Goal: Answer question/provide support: Answer question/provide support

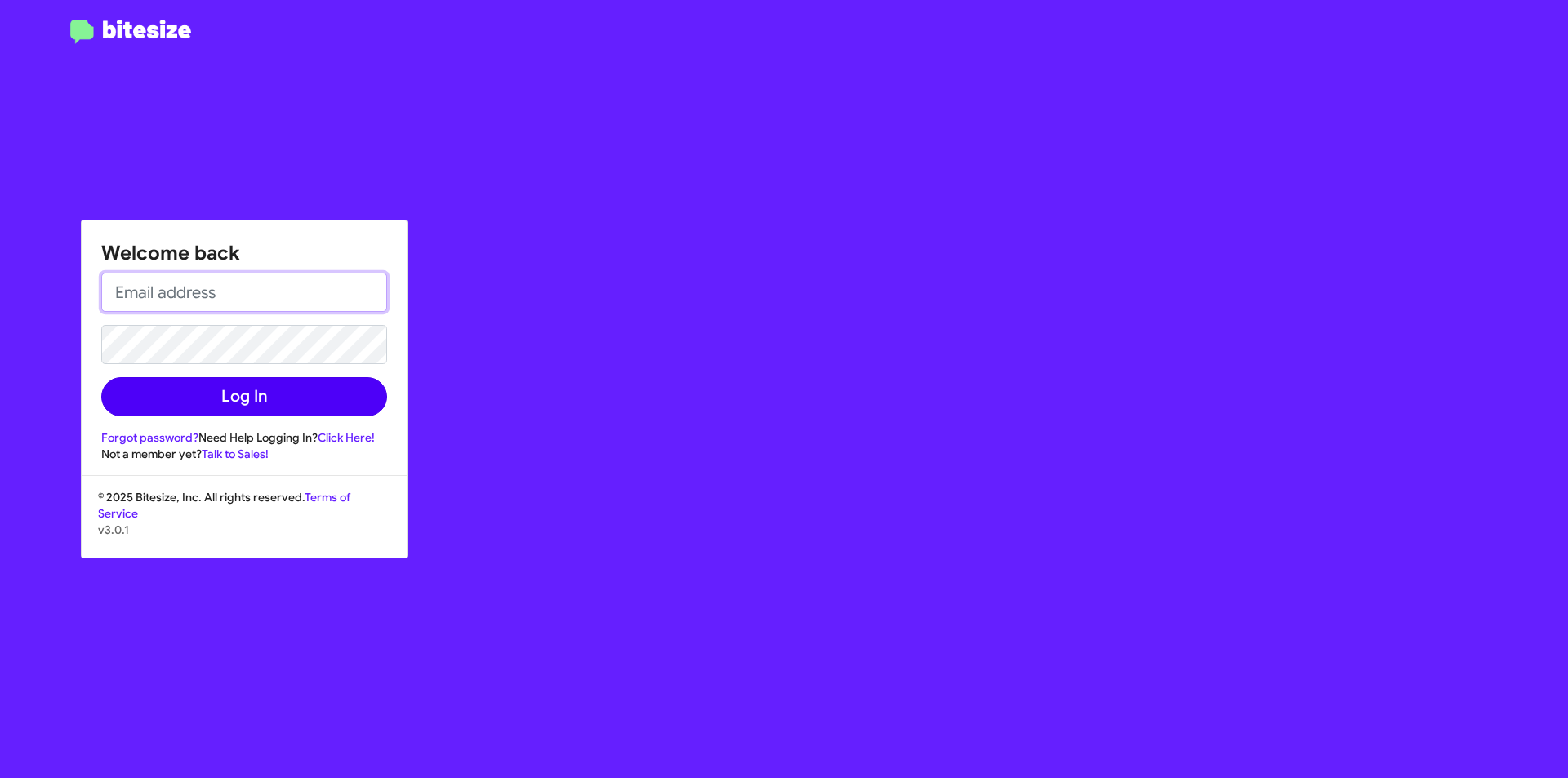
type input "[EMAIL_ADDRESS][DOMAIN_NAME]"
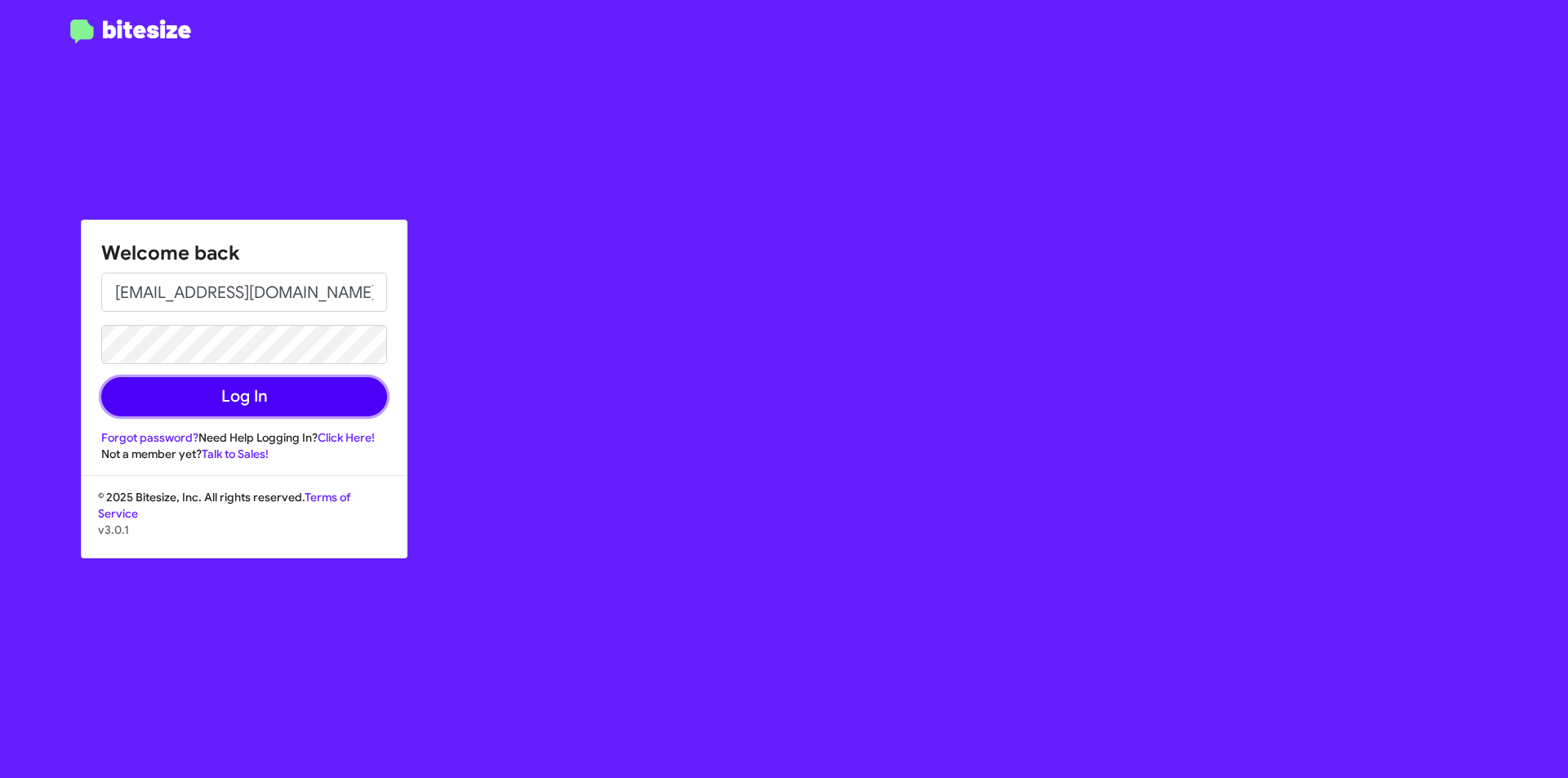
click at [236, 392] on button "Log In" at bounding box center [245, 397] width 286 height 40
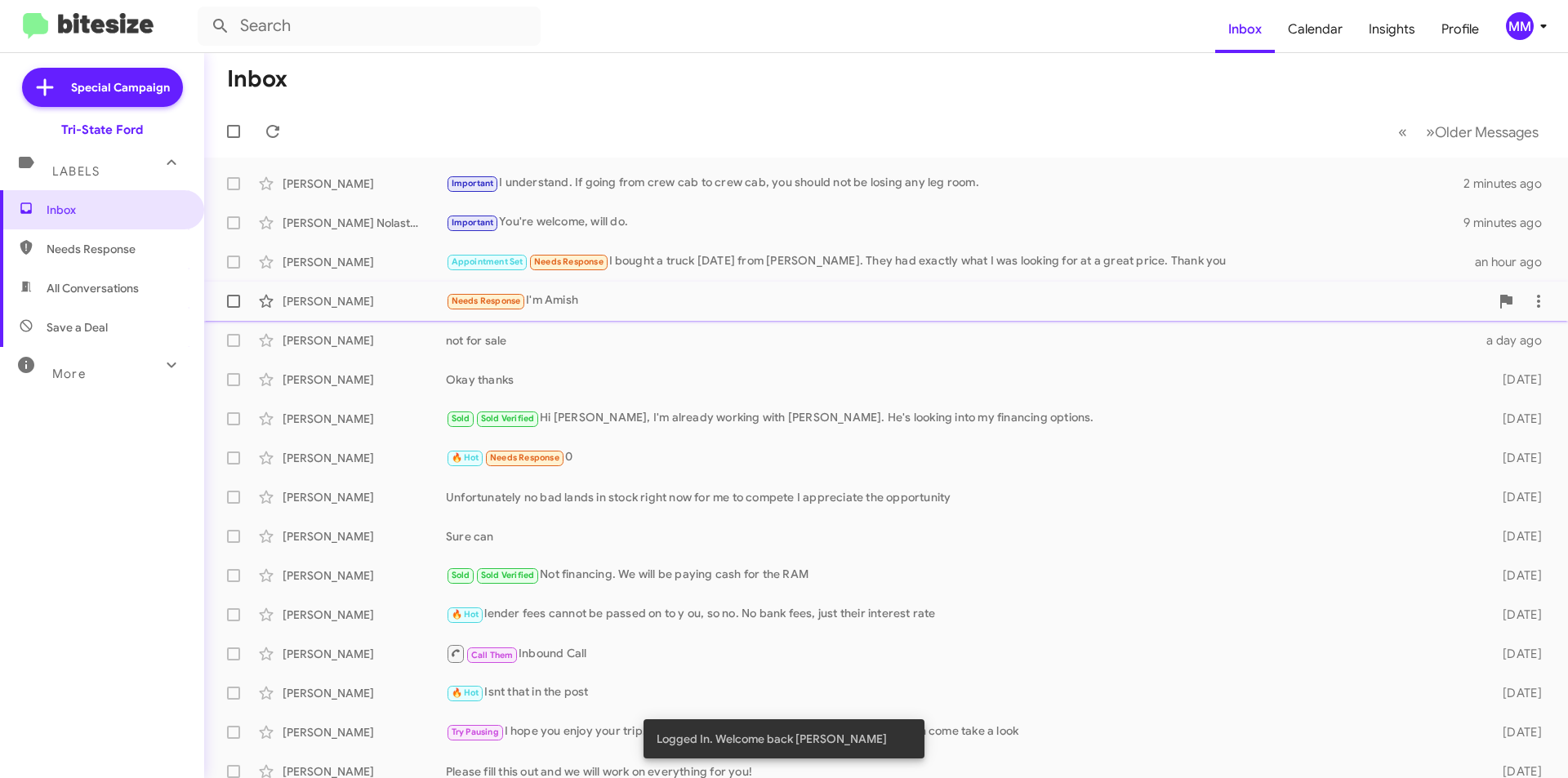
click at [688, 296] on div "Needs Response I'm [DEMOGRAPHIC_DATA]" at bounding box center [968, 300] width 1044 height 19
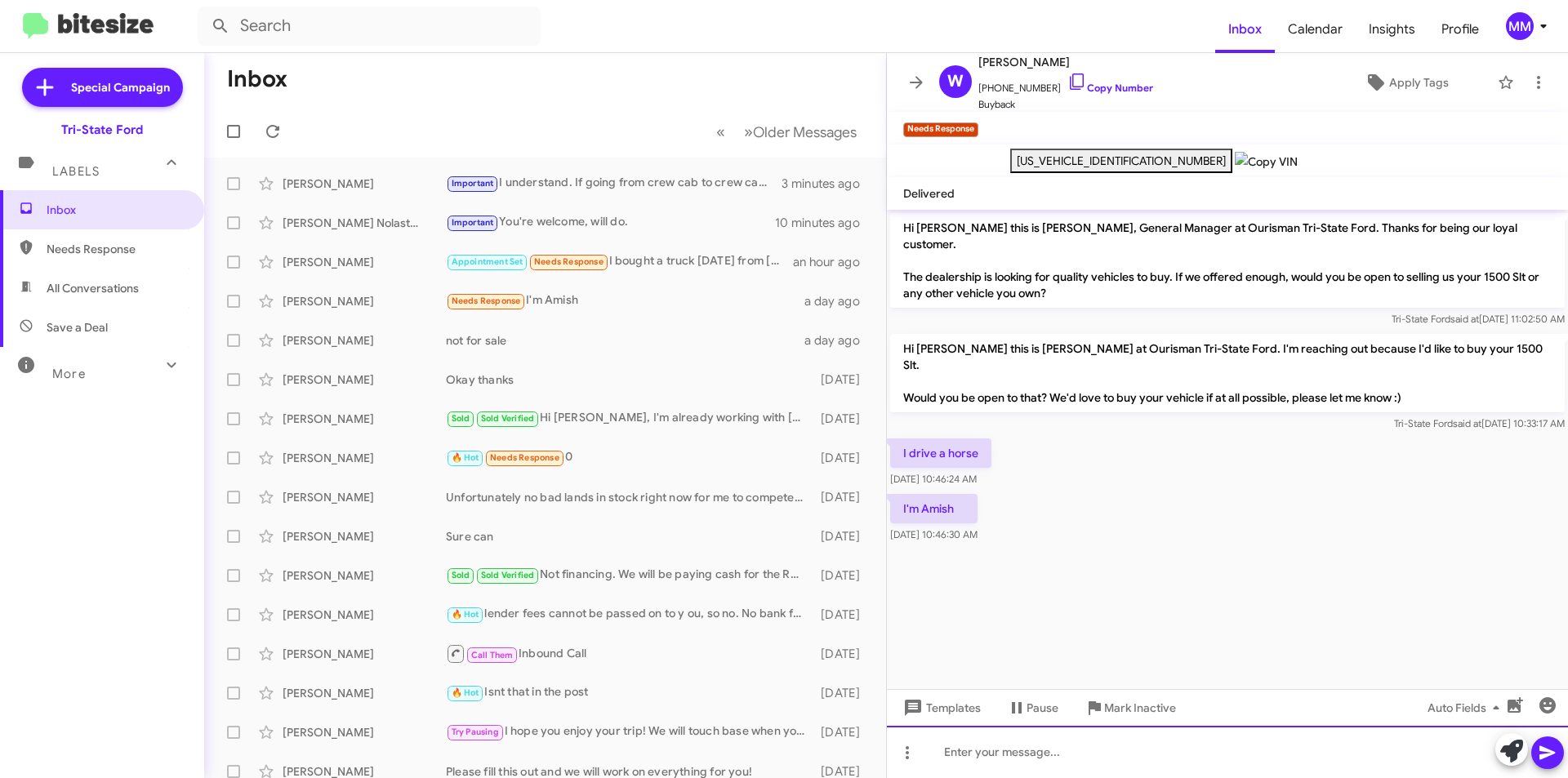
click at [1030, 762] on div at bounding box center [1227, 752] width 681 height 52
click at [666, 268] on div "Appointment Set Needs Response I bought a truck [DATE] from [PERSON_NAME]. They…" at bounding box center [627, 262] width 362 height 19
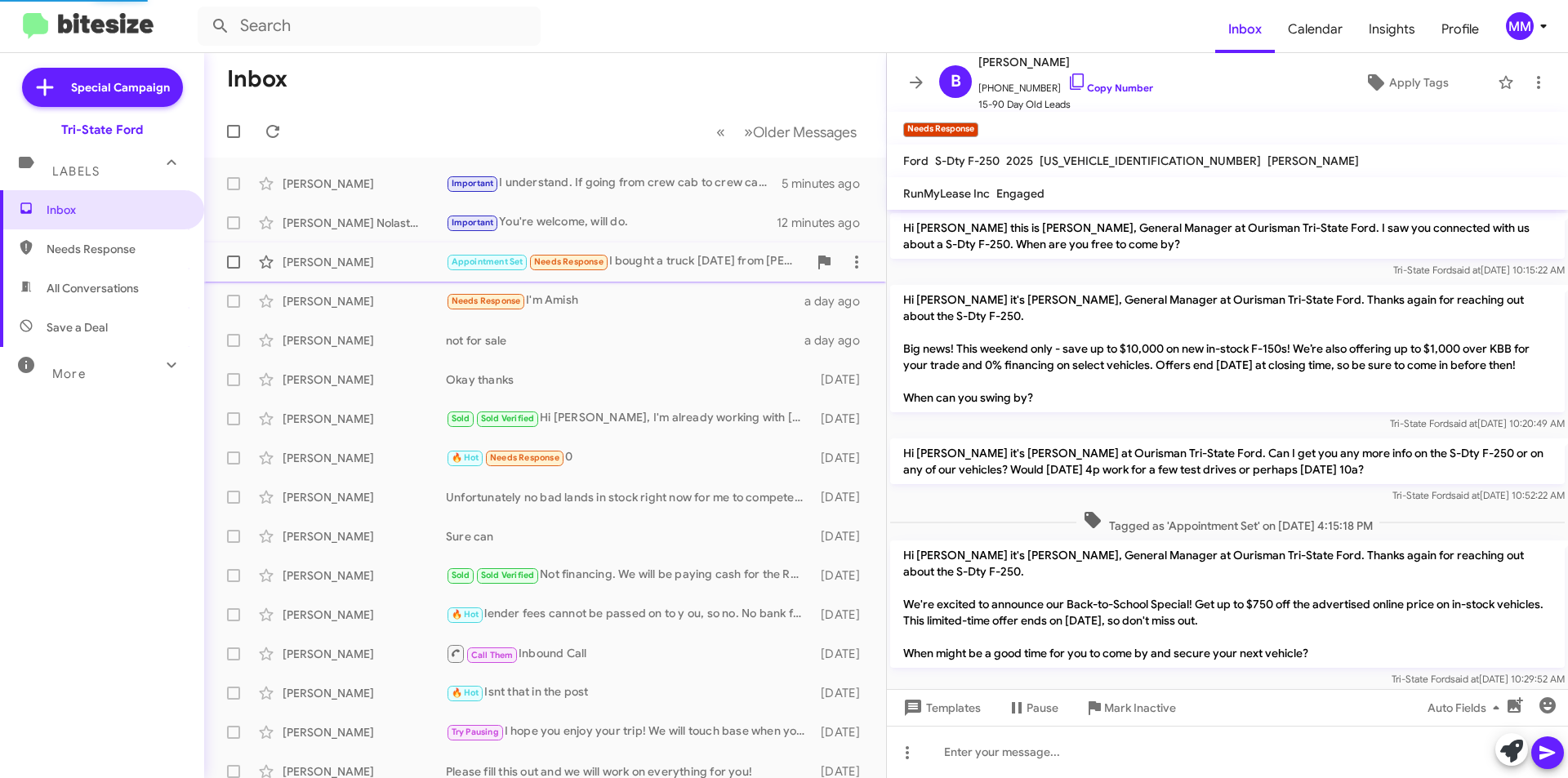
scroll to position [1097, 0]
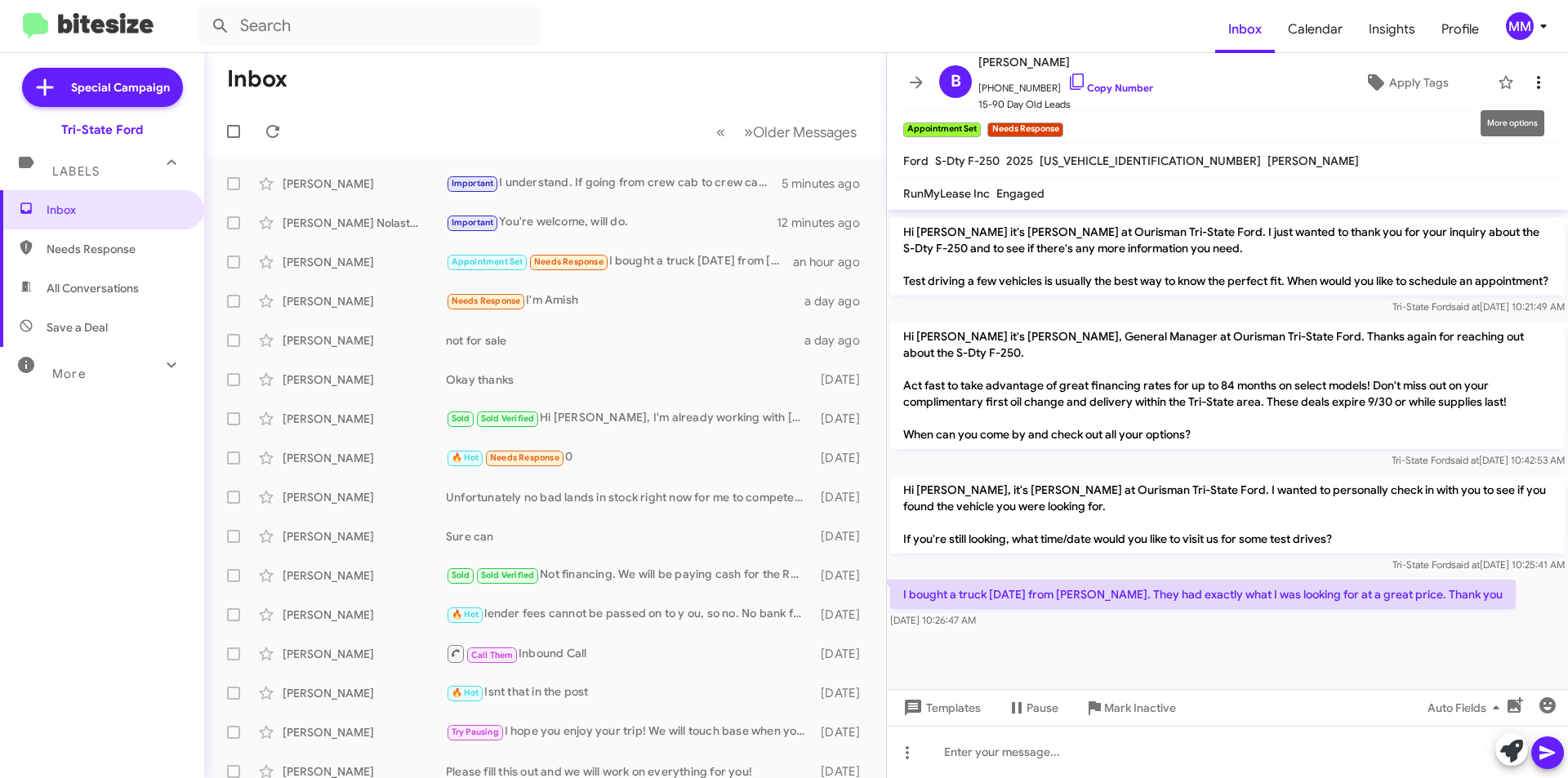
click at [1529, 76] on icon at bounding box center [1539, 83] width 20 height 20
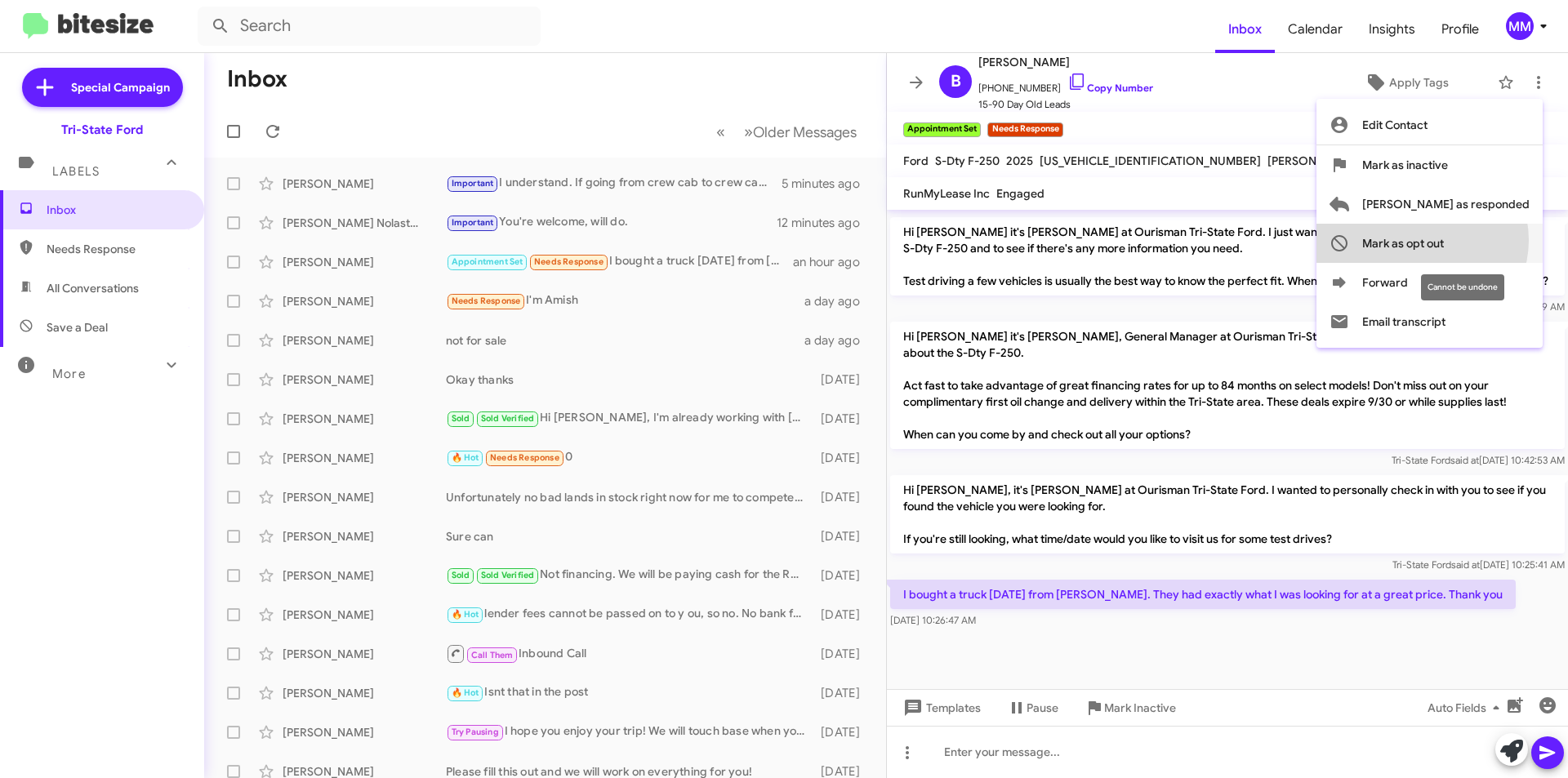
click at [1444, 240] on span "Mark as opt out" at bounding box center [1402, 244] width 82 height 40
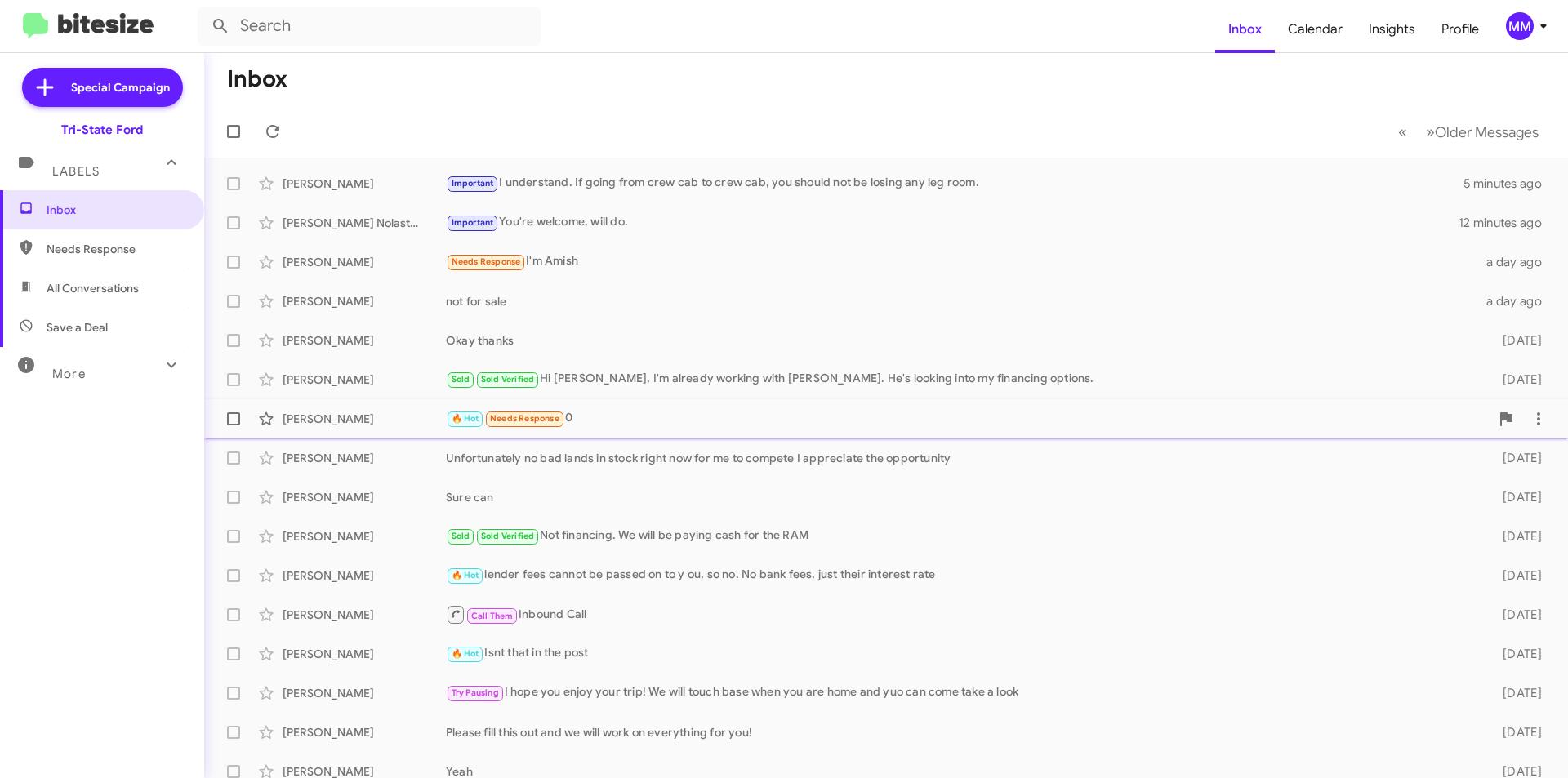
click at [731, 416] on div "🔥 Hot Needs Response 0" at bounding box center [968, 418] width 1044 height 19
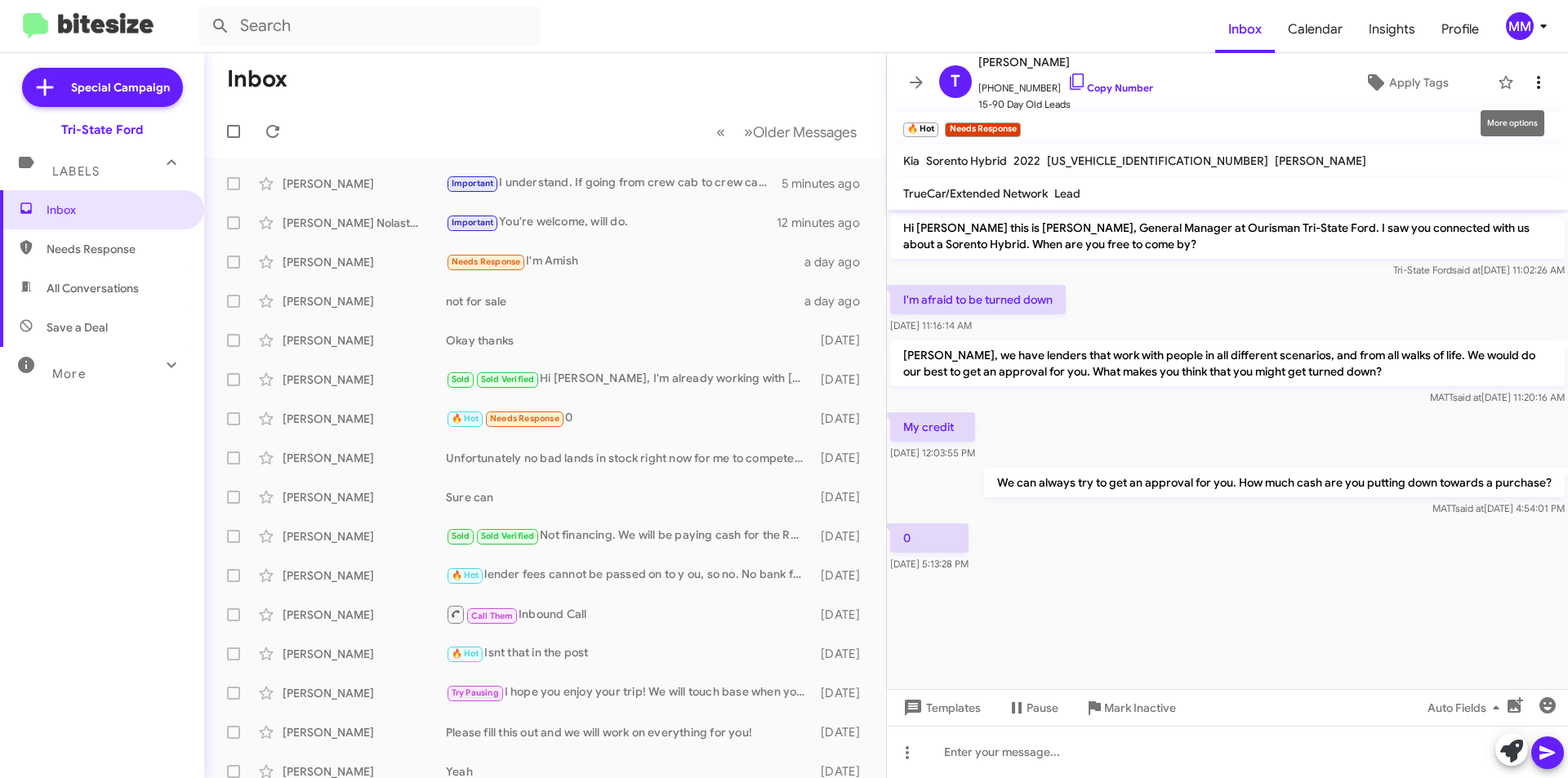
click at [1529, 85] on icon at bounding box center [1539, 83] width 20 height 20
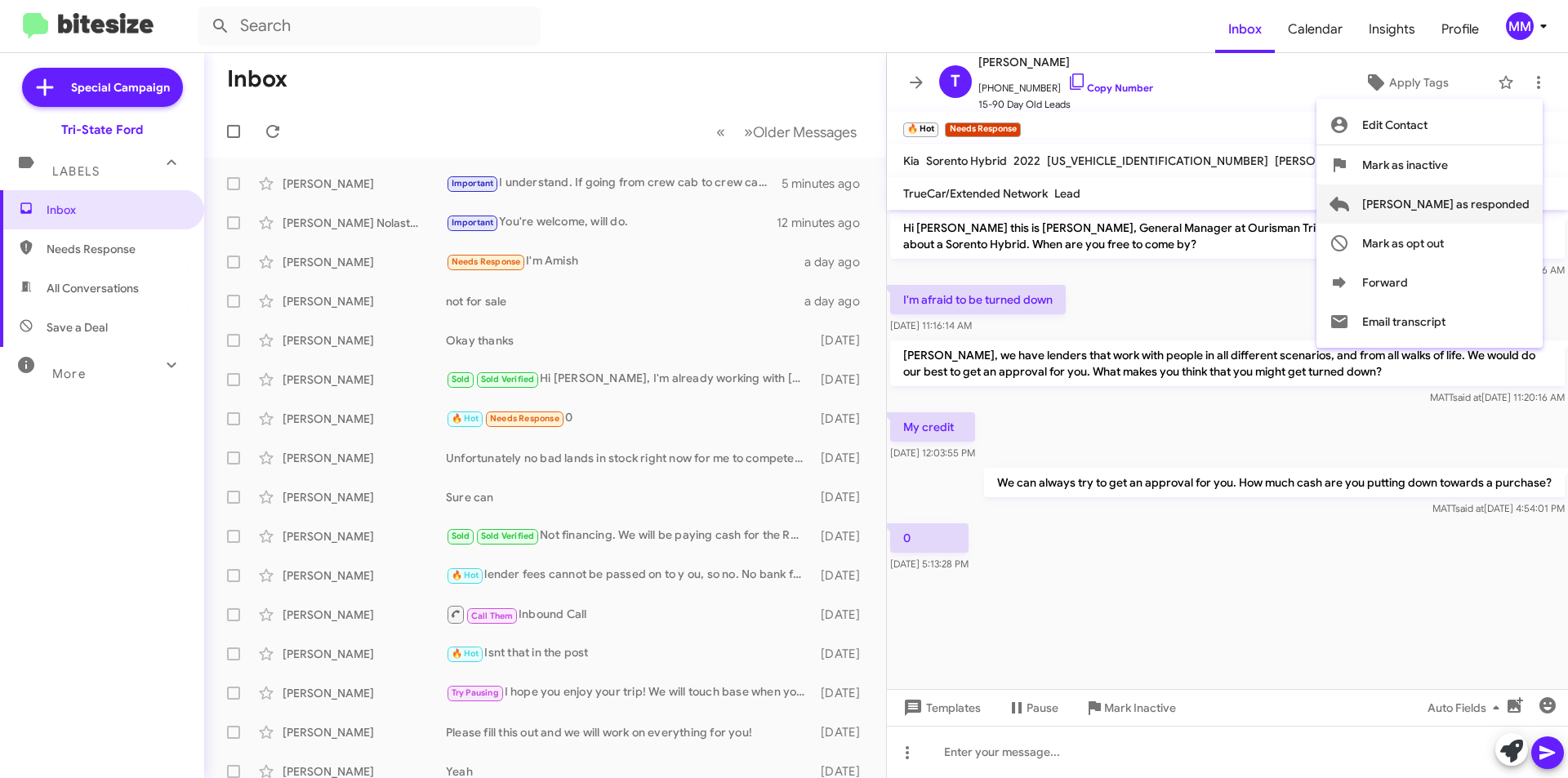
click at [1485, 209] on span "[PERSON_NAME] as responded" at bounding box center [1446, 204] width 167 height 40
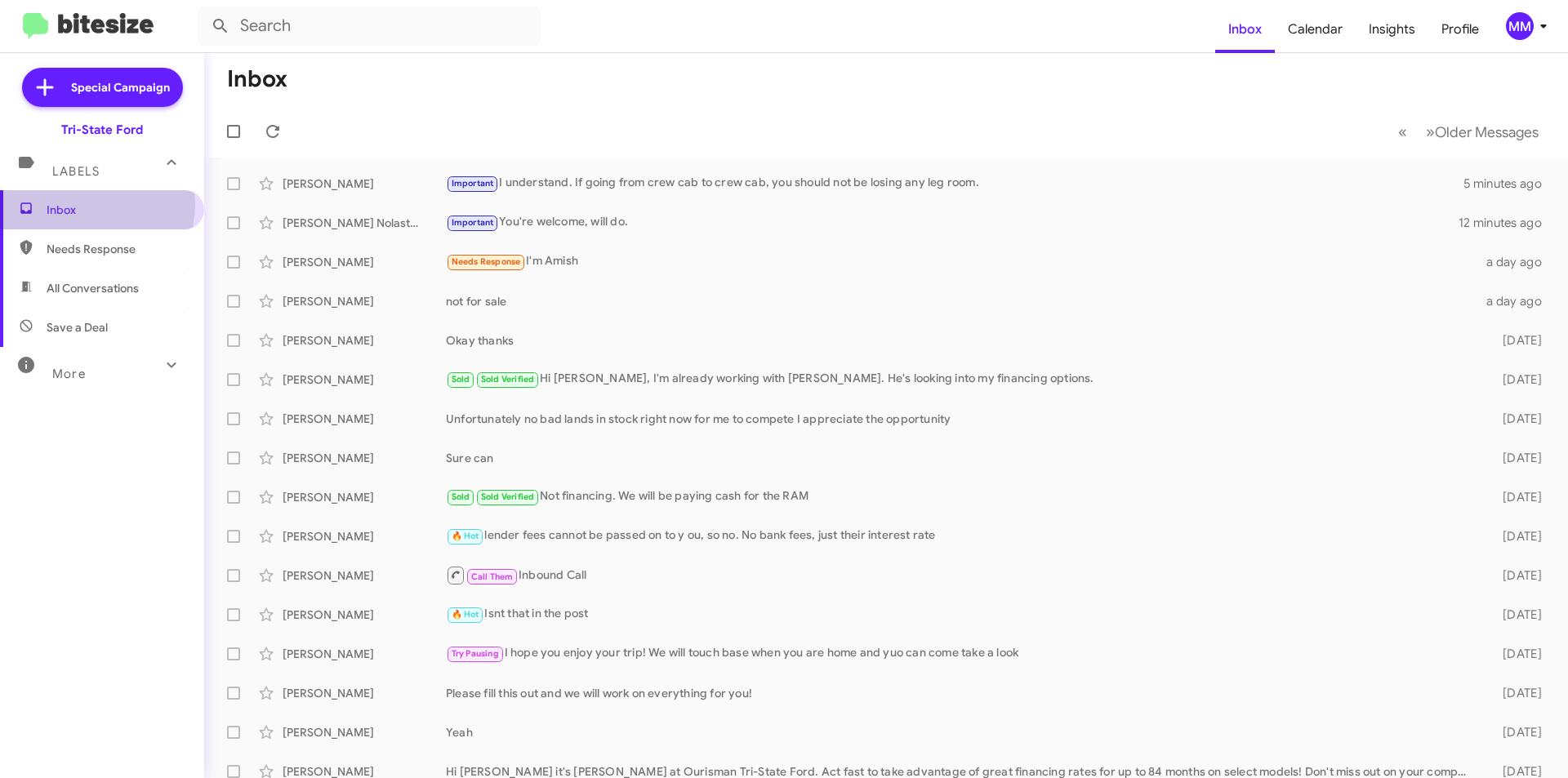
click at [76, 203] on span "Inbox" at bounding box center [116, 210] width 139 height 16
